Goal: Check status: Check status

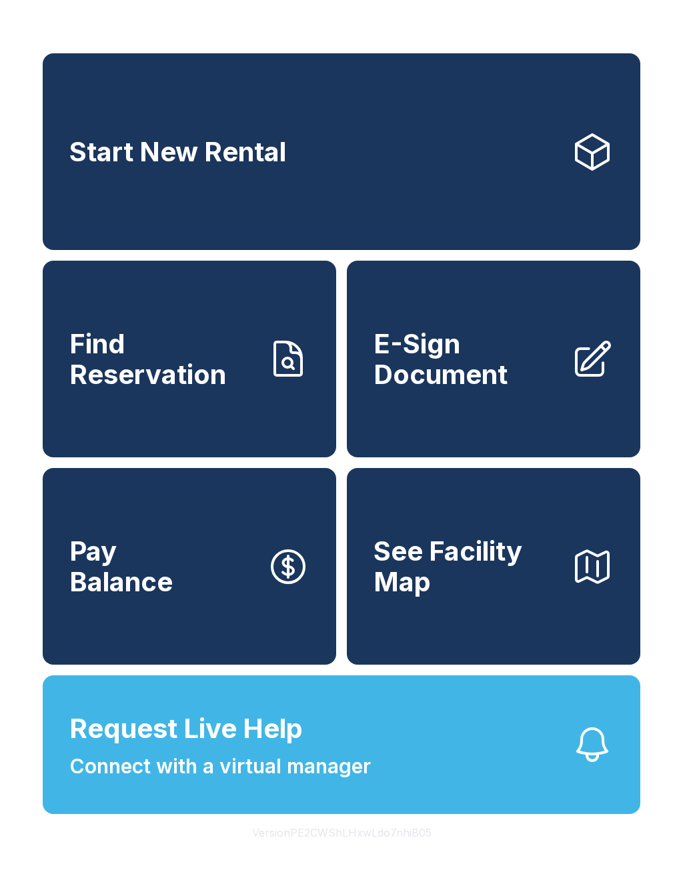
click at [220, 384] on span "Find Reservation" at bounding box center [162, 359] width 187 height 61
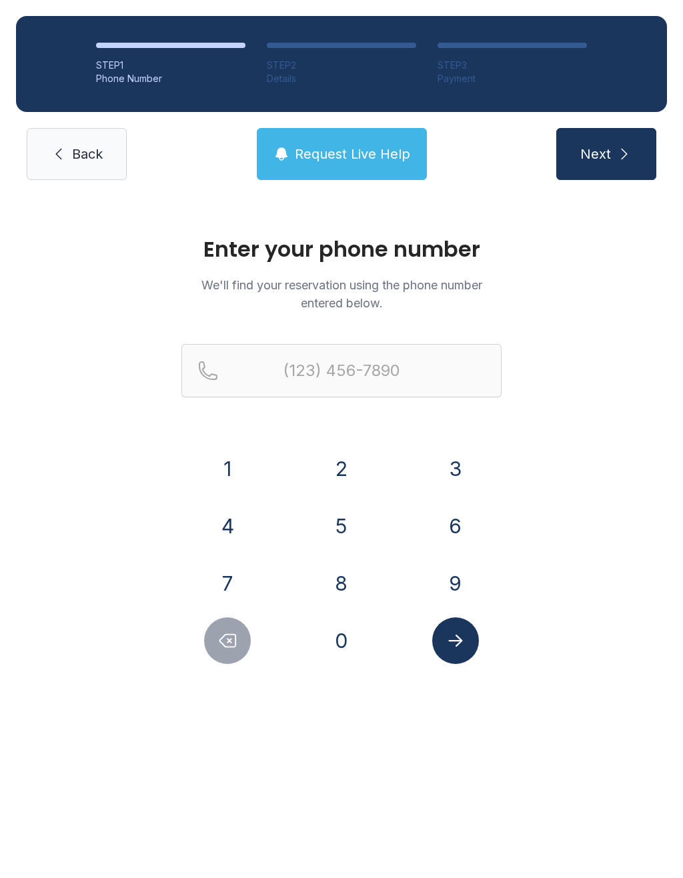
click at [342, 475] on button "2" at bounding box center [341, 468] width 47 height 47
click at [327, 522] on button "5" at bounding box center [341, 526] width 47 height 47
click at [440, 535] on button "6" at bounding box center [455, 526] width 47 height 47
click at [451, 528] on button "6" at bounding box center [455, 526] width 47 height 47
click at [451, 527] on button "6" at bounding box center [455, 526] width 47 height 47
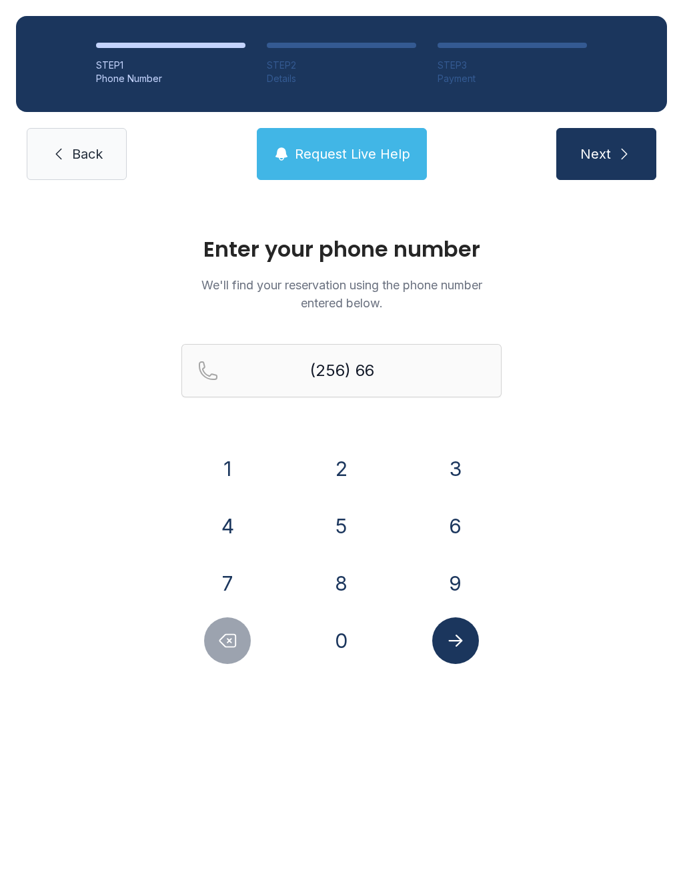
click at [347, 584] on button "8" at bounding box center [341, 583] width 47 height 47
click at [455, 525] on button "6" at bounding box center [455, 526] width 47 height 47
click at [328, 471] on button "2" at bounding box center [341, 468] width 47 height 47
click at [453, 463] on button "3" at bounding box center [455, 468] width 47 height 47
click at [450, 575] on button "9" at bounding box center [455, 583] width 47 height 47
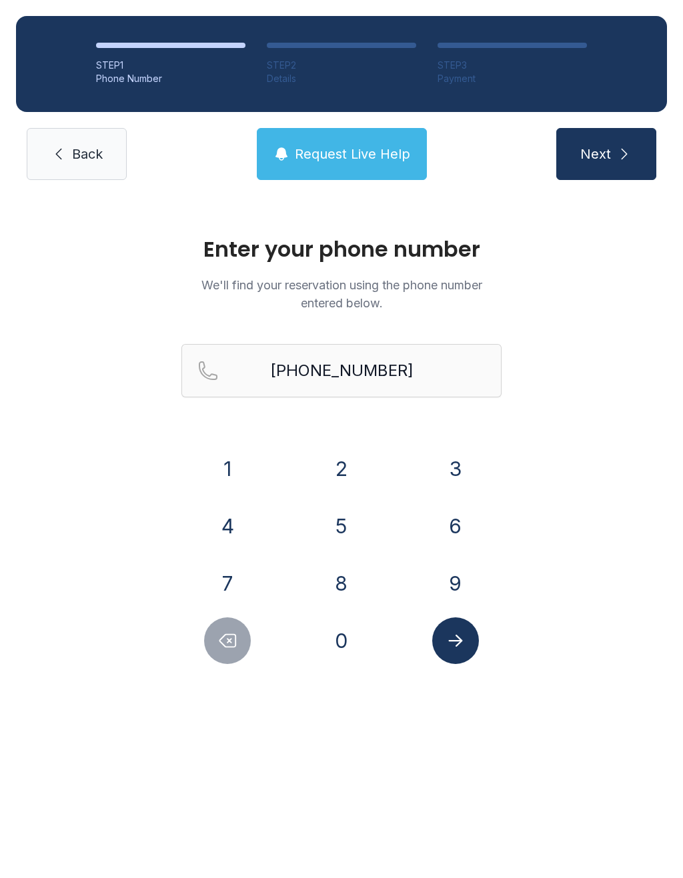
click at [464, 633] on icon "Submit lookup form" at bounding box center [455, 641] width 20 height 20
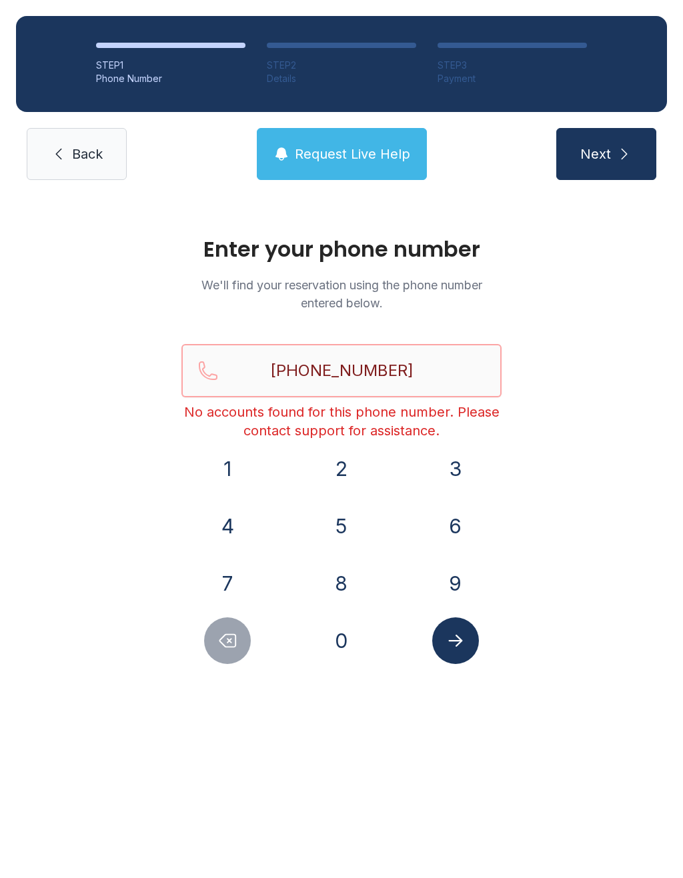
click at [415, 355] on input "[PHONE_NUMBER]" at bounding box center [341, 370] width 320 height 53
click at [401, 381] on input "[PHONE_NUMBER]" at bounding box center [341, 370] width 320 height 53
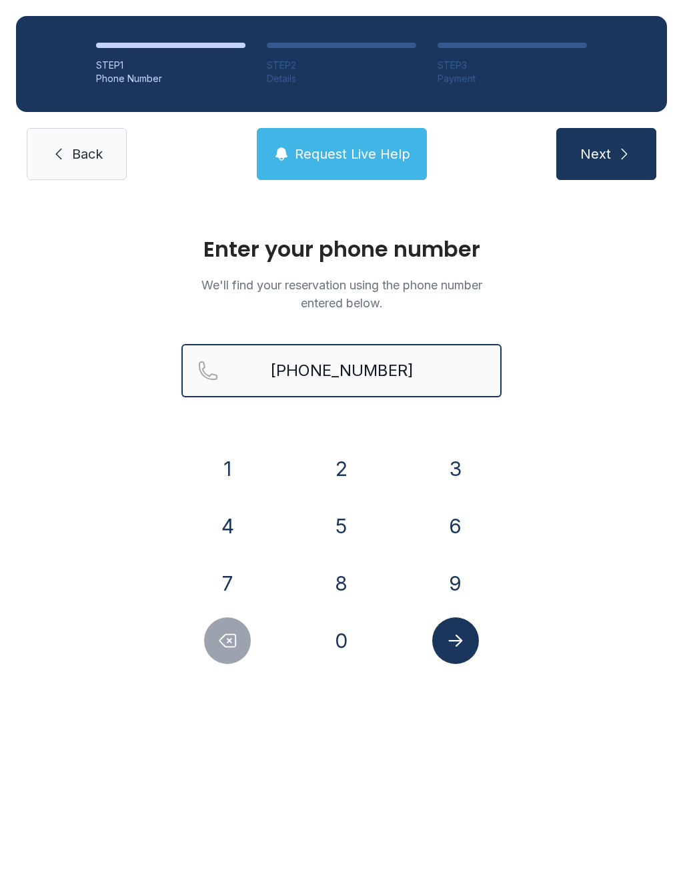
type input "[PHONE_NUMBER]"
click at [605, 154] on button "Next" at bounding box center [606, 154] width 100 height 52
